Goal: Check status: Check status

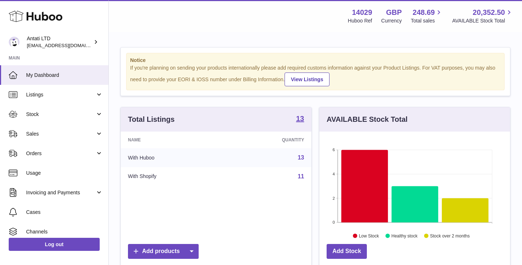
scroll to position [113, 191]
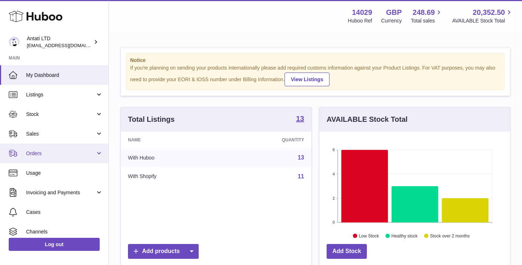
click at [68, 153] on span "Orders" at bounding box center [60, 153] width 69 height 7
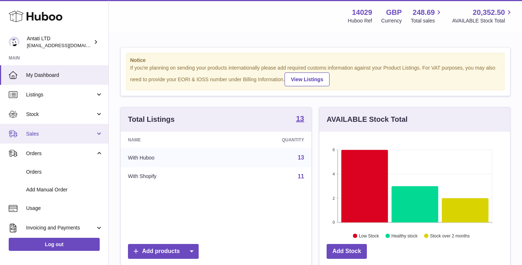
click at [67, 130] on span "Sales" at bounding box center [60, 133] width 69 height 7
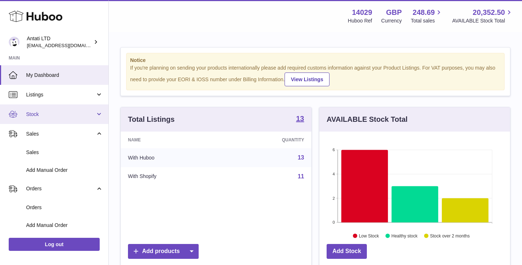
click at [69, 120] on link "Stock" at bounding box center [54, 114] width 108 height 20
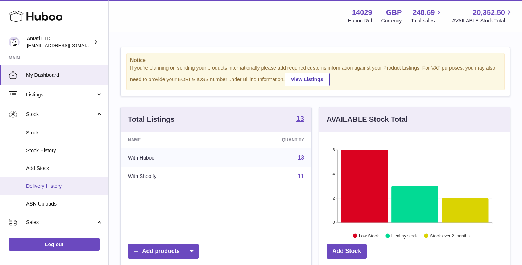
click at [50, 184] on span "Delivery History" at bounding box center [64, 186] width 77 height 7
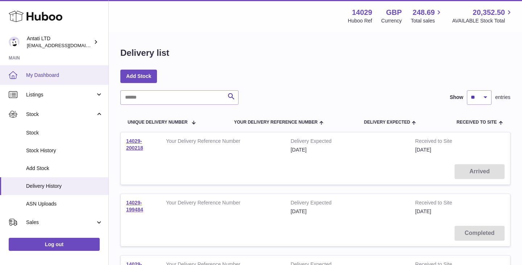
click at [47, 76] on span "My Dashboard" at bounding box center [64, 75] width 77 height 7
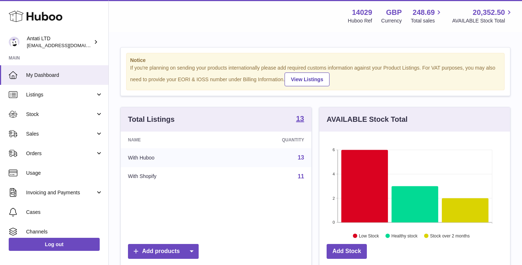
scroll to position [113, 191]
click at [366, 175] on icon at bounding box center [364, 186] width 47 height 72
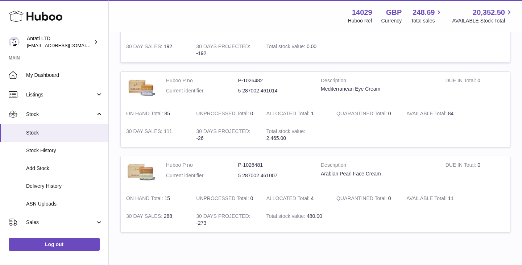
scroll to position [725, 0]
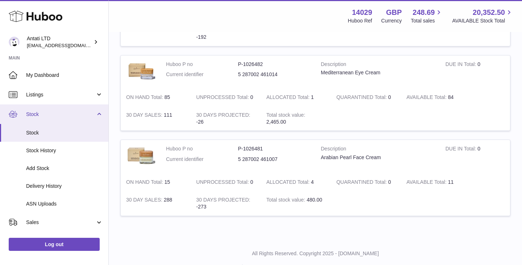
click at [76, 115] on span "Stock" at bounding box center [60, 114] width 69 height 7
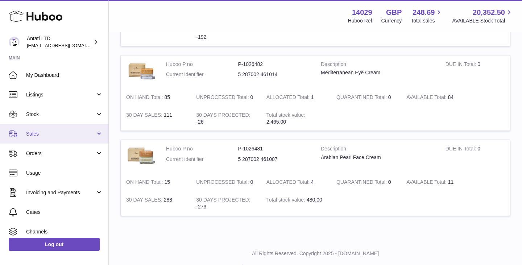
click at [70, 132] on span "Sales" at bounding box center [60, 133] width 69 height 7
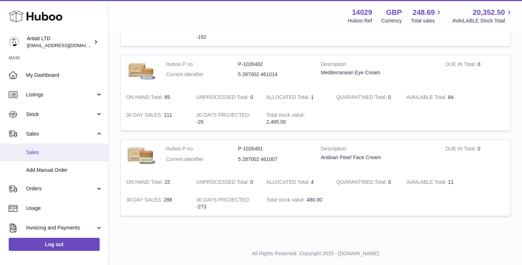
click at [43, 149] on span "Sales" at bounding box center [64, 152] width 77 height 7
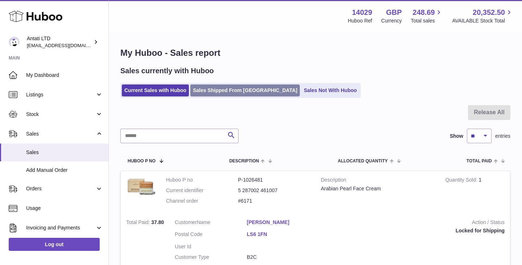
click at [231, 91] on link "Sales Shipped From [GEOGRAPHIC_DATA]" at bounding box center [244, 90] width 109 height 12
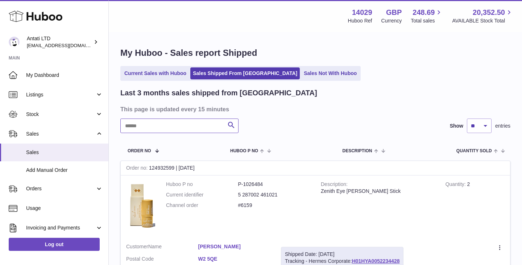
click at [187, 126] on input "text" at bounding box center [179, 126] width 118 height 14
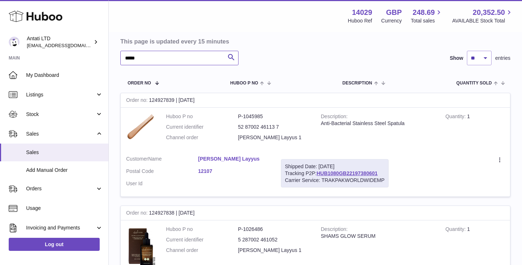
scroll to position [69, 0]
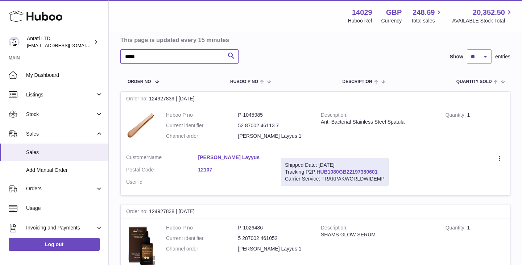
type input "*****"
click at [337, 171] on link "HUB1080GB22197380601" at bounding box center [346, 172] width 61 height 6
